Goal: Information Seeking & Learning: Learn about a topic

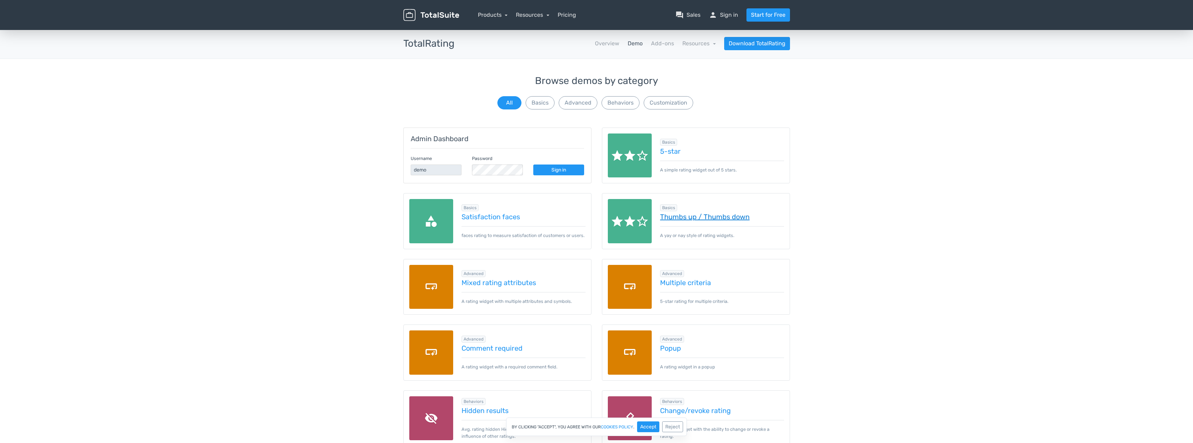
click at [692, 217] on link "Thumbs up / Thumbs down" at bounding box center [722, 217] width 124 height 8
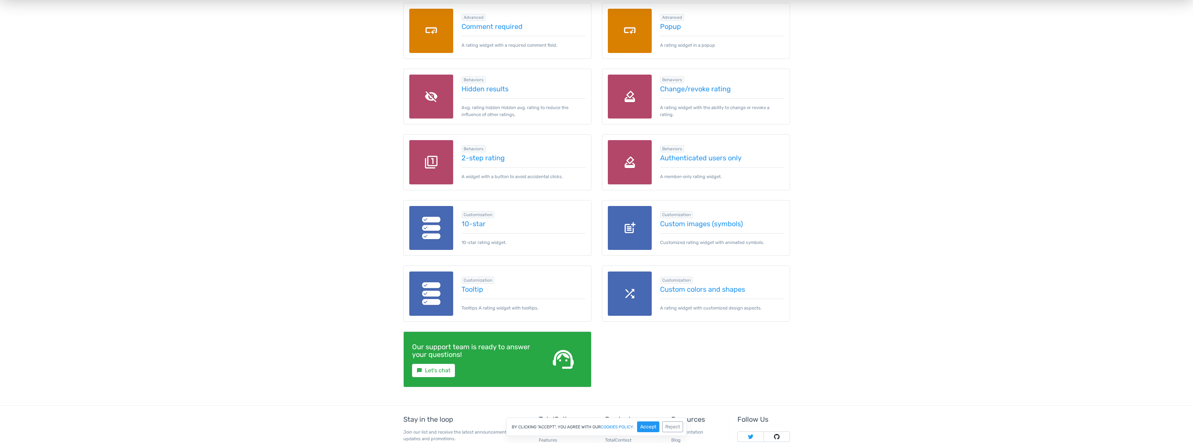
scroll to position [325, 0]
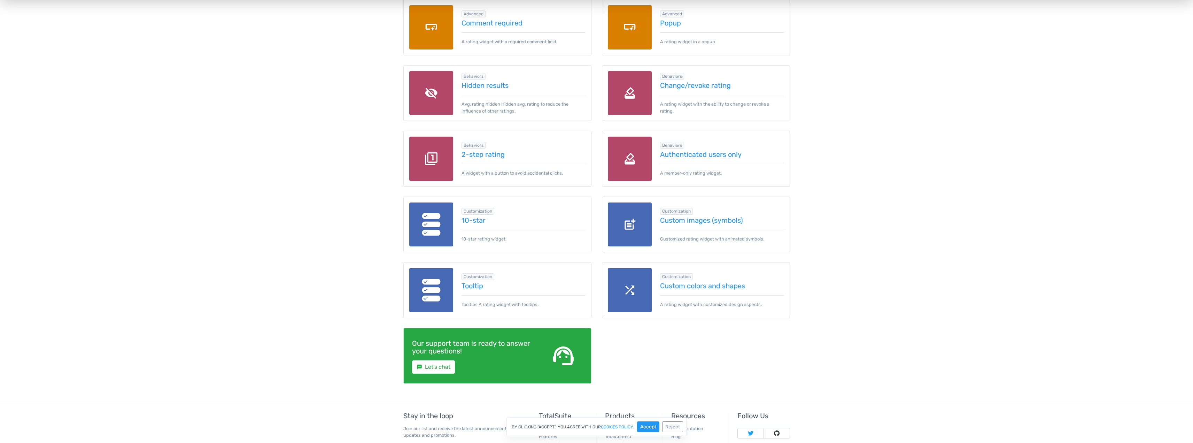
click at [448, 227] on img at bounding box center [431, 224] width 44 height 44
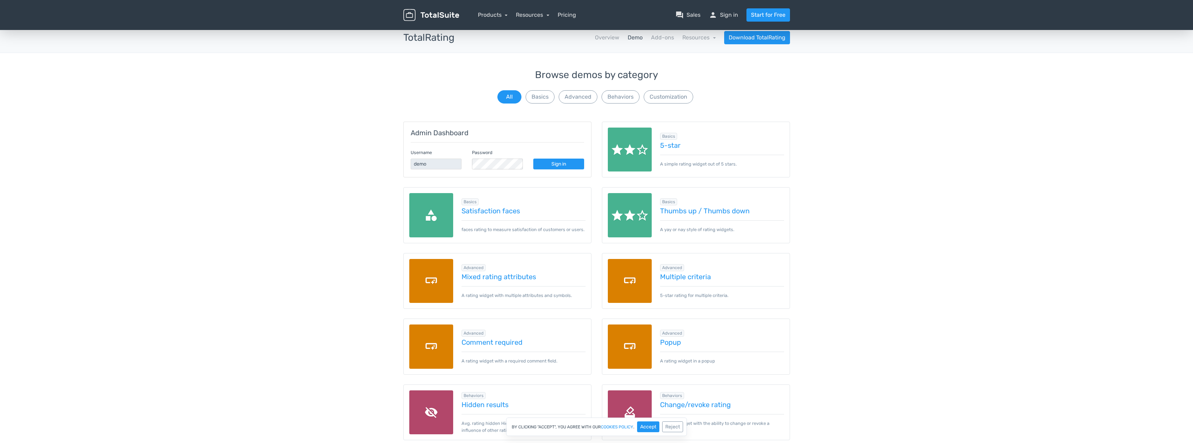
scroll to position [0, 0]
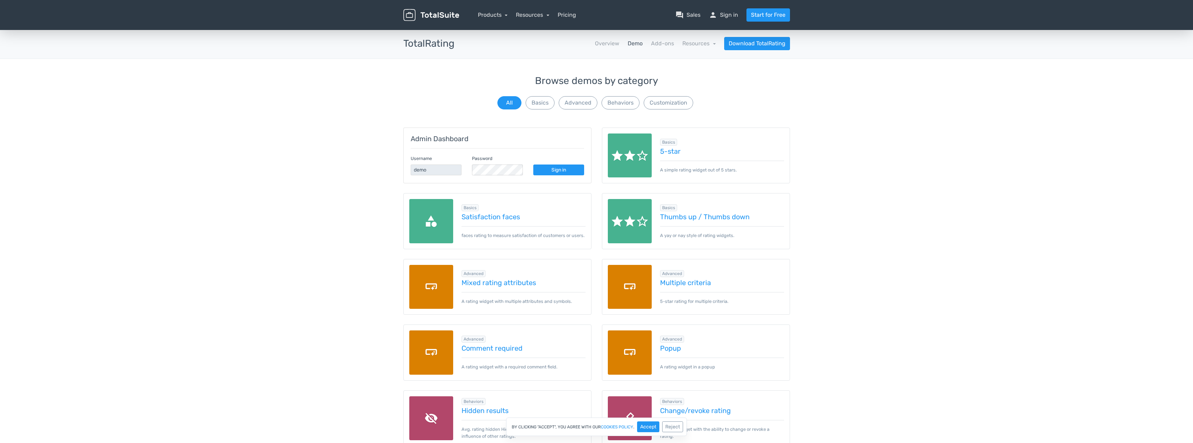
click at [628, 157] on img at bounding box center [630, 155] width 44 height 44
